Goal: Task Accomplishment & Management: Manage account settings

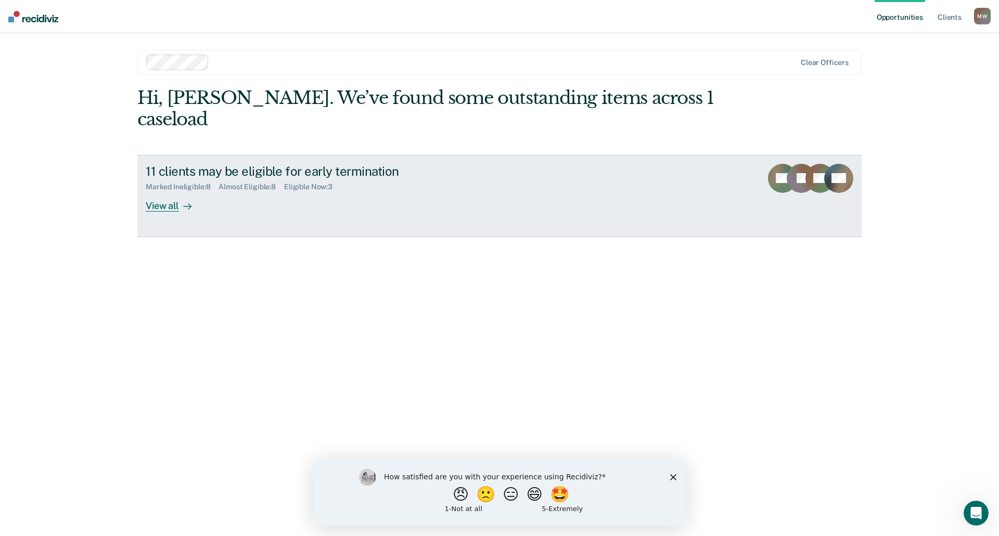
click at [190, 202] on icon at bounding box center [187, 206] width 8 height 8
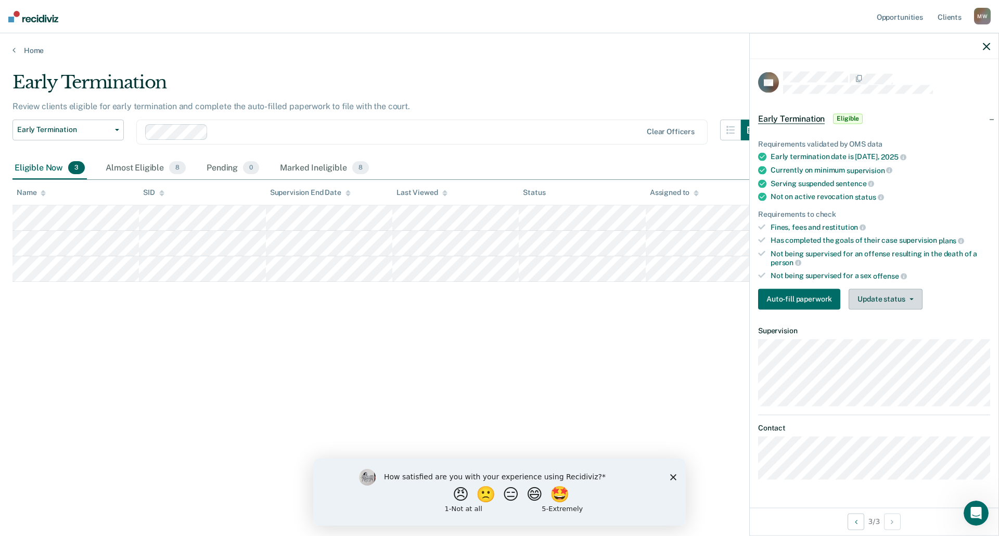
click at [910, 295] on button "Update status" at bounding box center [884, 299] width 73 height 21
click at [881, 338] on button "Mark Ineligible" at bounding box center [898, 340] width 100 height 17
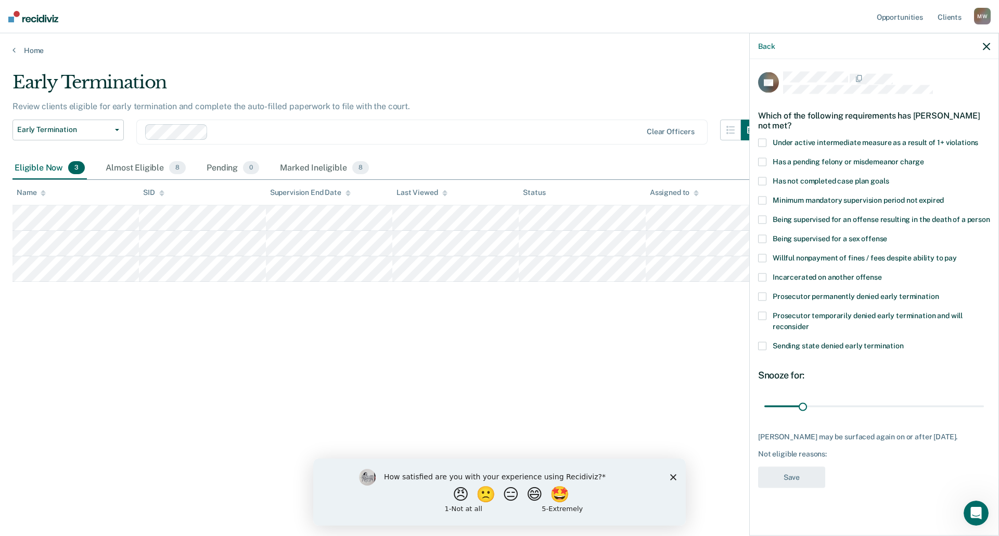
click at [763, 182] on span at bounding box center [762, 181] width 8 height 8
click at [888, 177] on input "Has not completed case plan goals" at bounding box center [888, 177] width 0 height 0
drag, startPoint x: 802, startPoint y: 405, endPoint x: 873, endPoint y: 408, distance: 70.8
type input "90"
click at [873, 408] on input "range" at bounding box center [874, 406] width 220 height 18
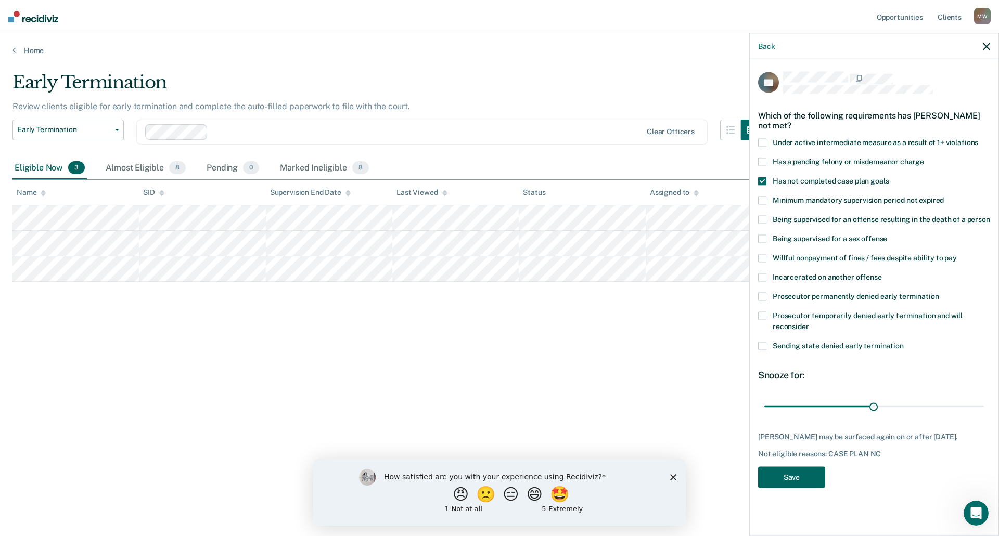
click at [809, 470] on button "Save" at bounding box center [791, 477] width 67 height 21
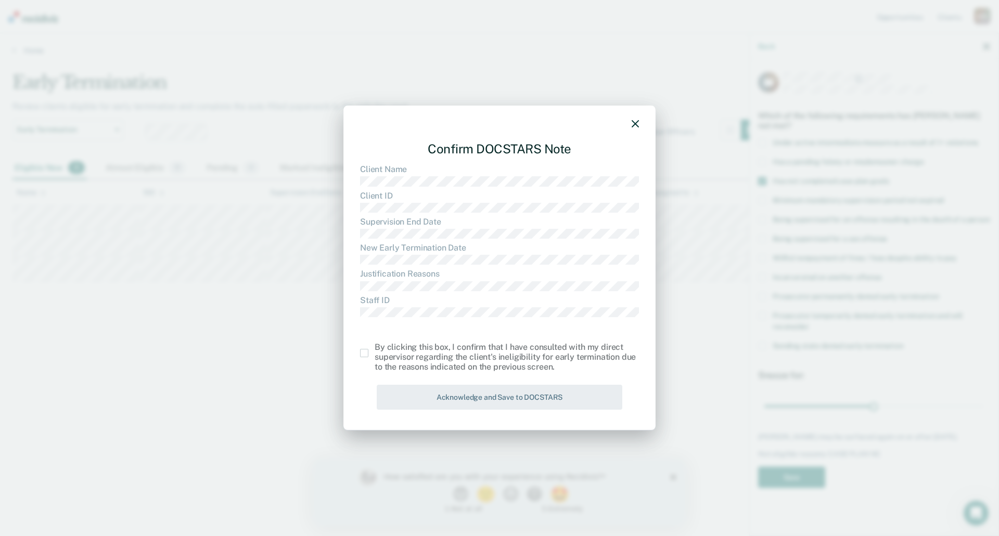
click at [363, 352] on span at bounding box center [364, 353] width 8 height 8
click at [375, 349] on input "checkbox" at bounding box center [375, 349] width 0 height 0
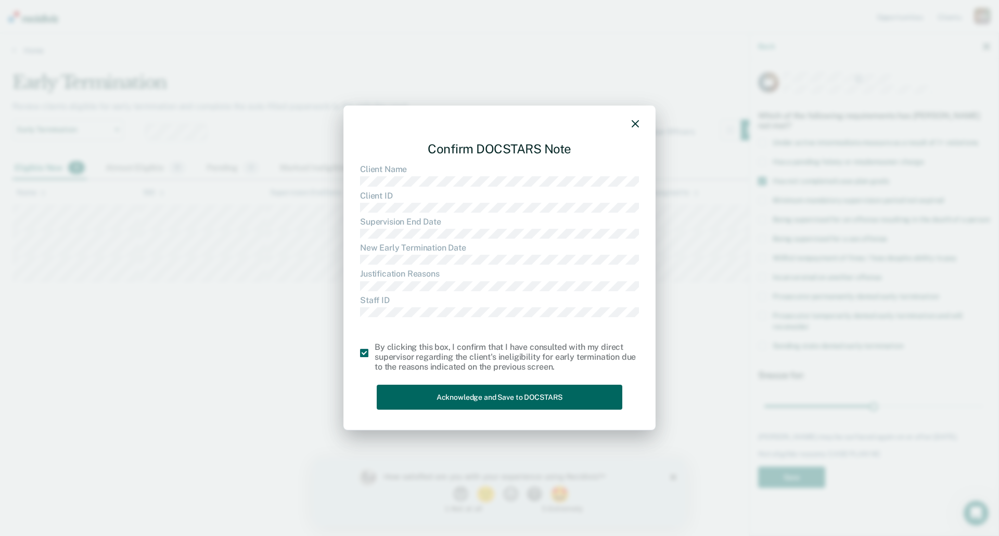
click at [465, 393] on button "Acknowledge and Save to DOCSTARS" at bounding box center [500, 397] width 246 height 25
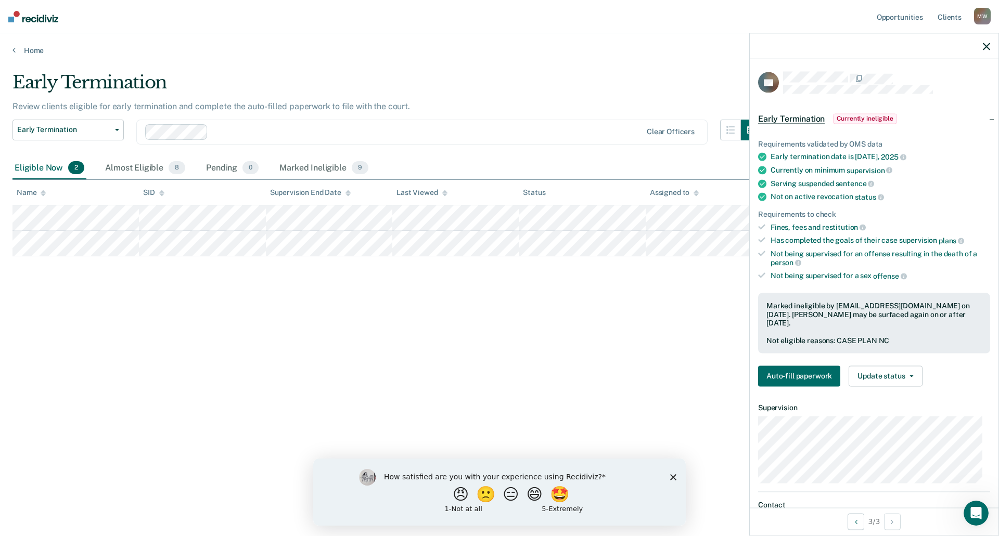
click at [985, 47] on icon "button" at bounding box center [986, 46] width 7 height 7
